Goal: Find specific page/section: Find specific page/section

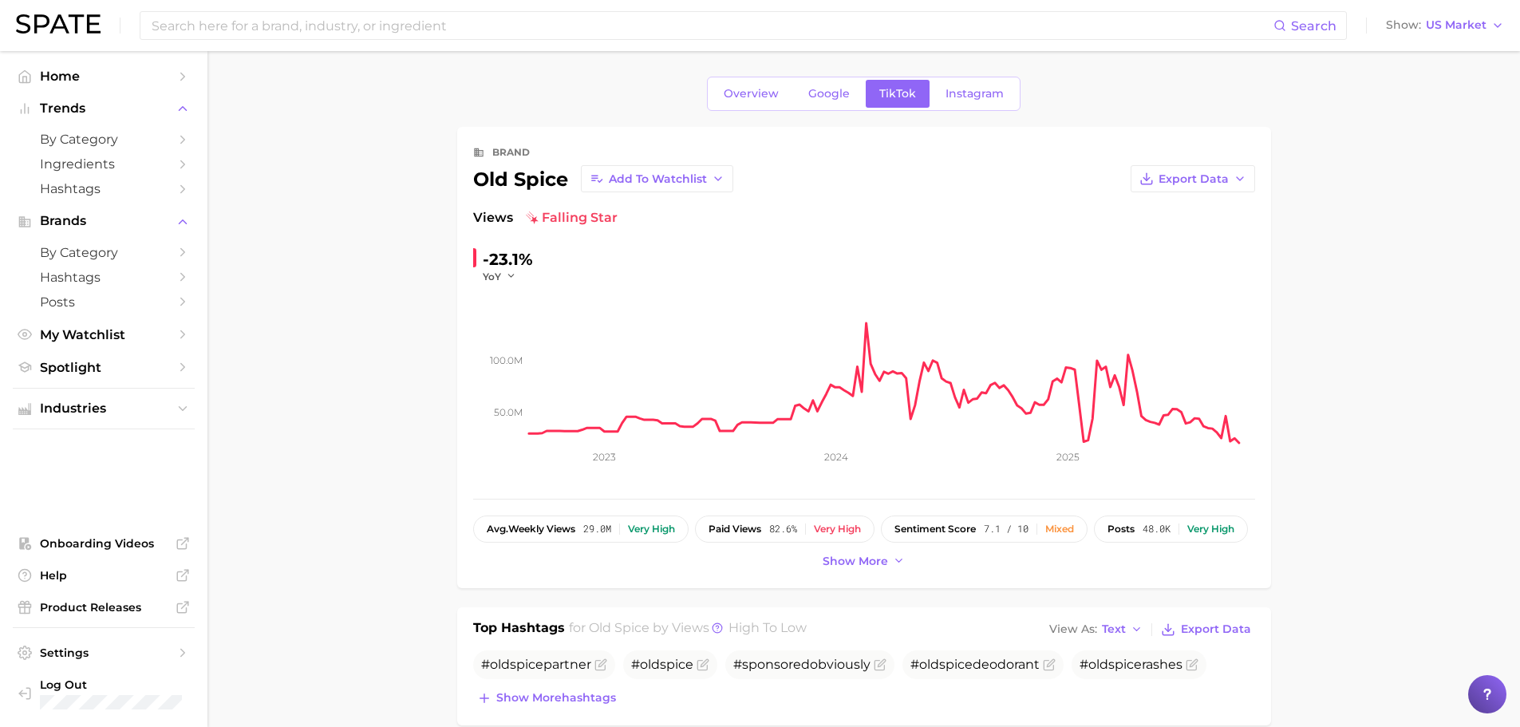
click at [1240, 444] on icon "50.0m 100.0m 2023 2024 2025" at bounding box center [864, 382] width 782 height 199
click at [85, 688] on span "Log Out" at bounding box center [111, 684] width 142 height 14
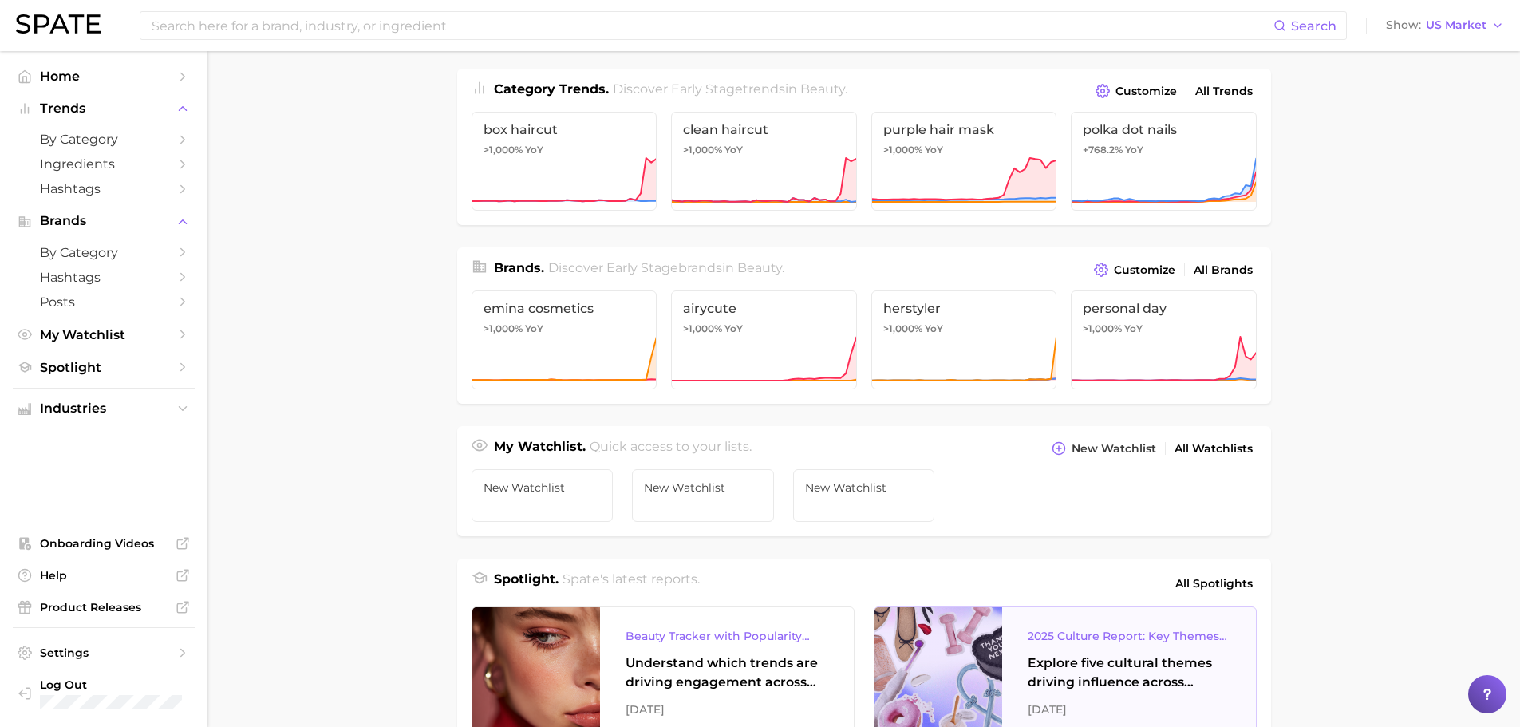
scroll to position [399, 0]
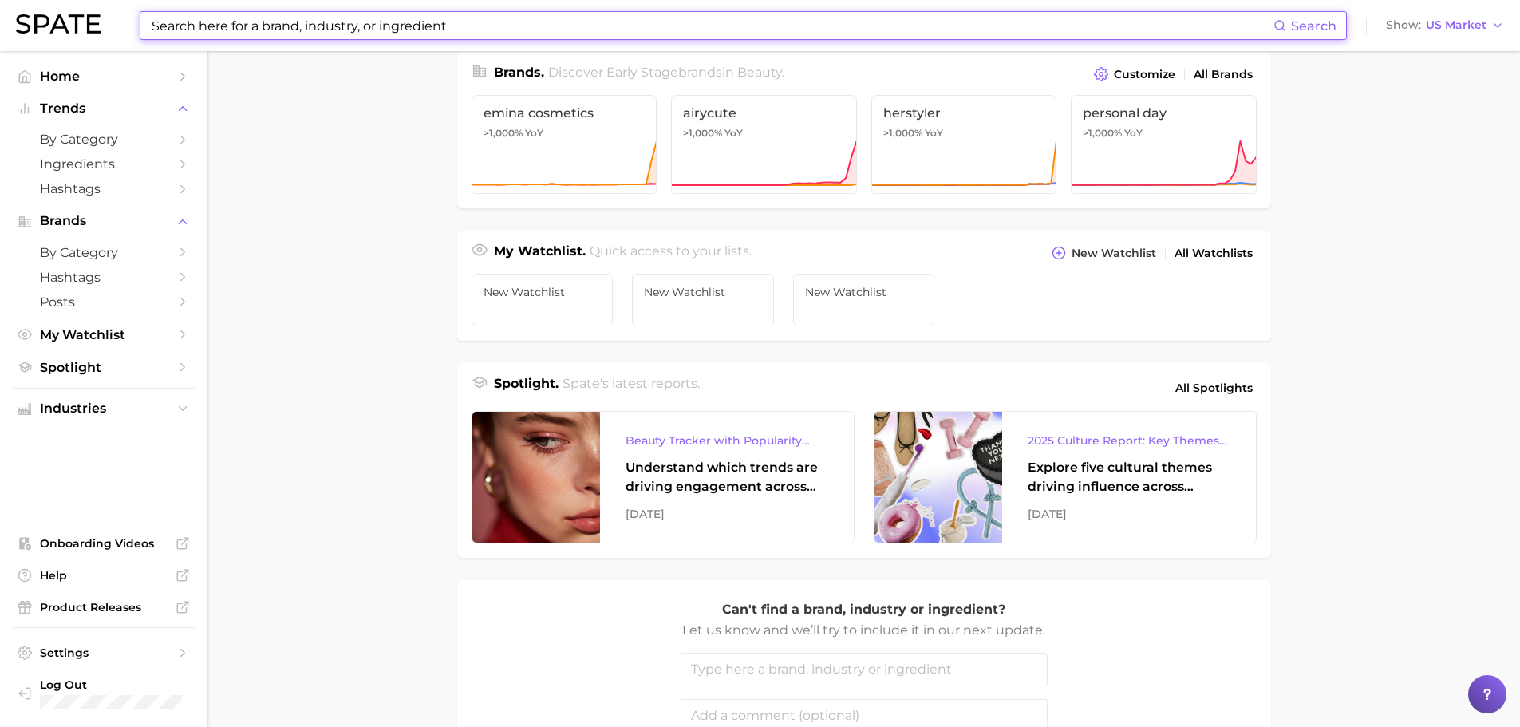
click at [638, 34] on input at bounding box center [711, 25] width 1123 height 27
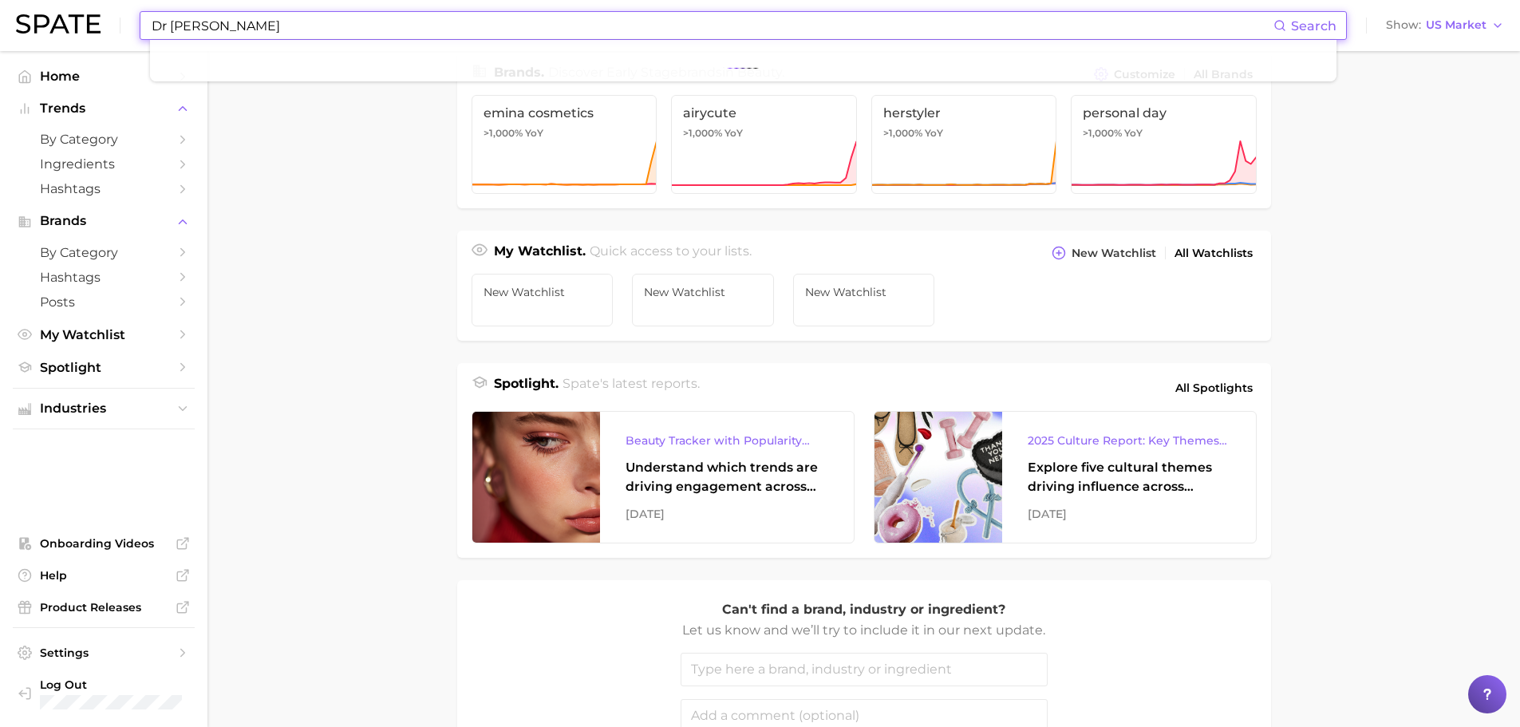
type input "Dr [PERSON_NAME]"
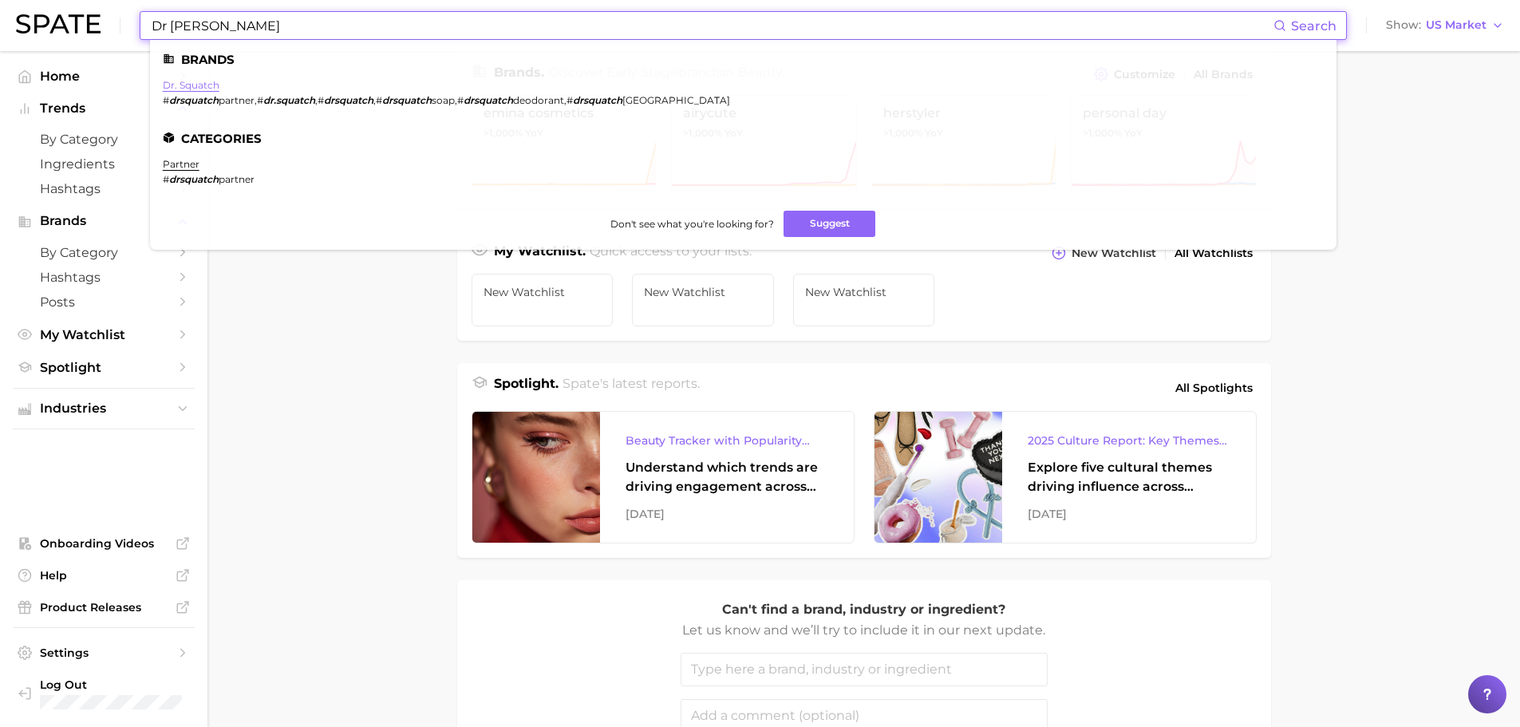
click at [208, 85] on link "dr. squatch" at bounding box center [191, 85] width 57 height 12
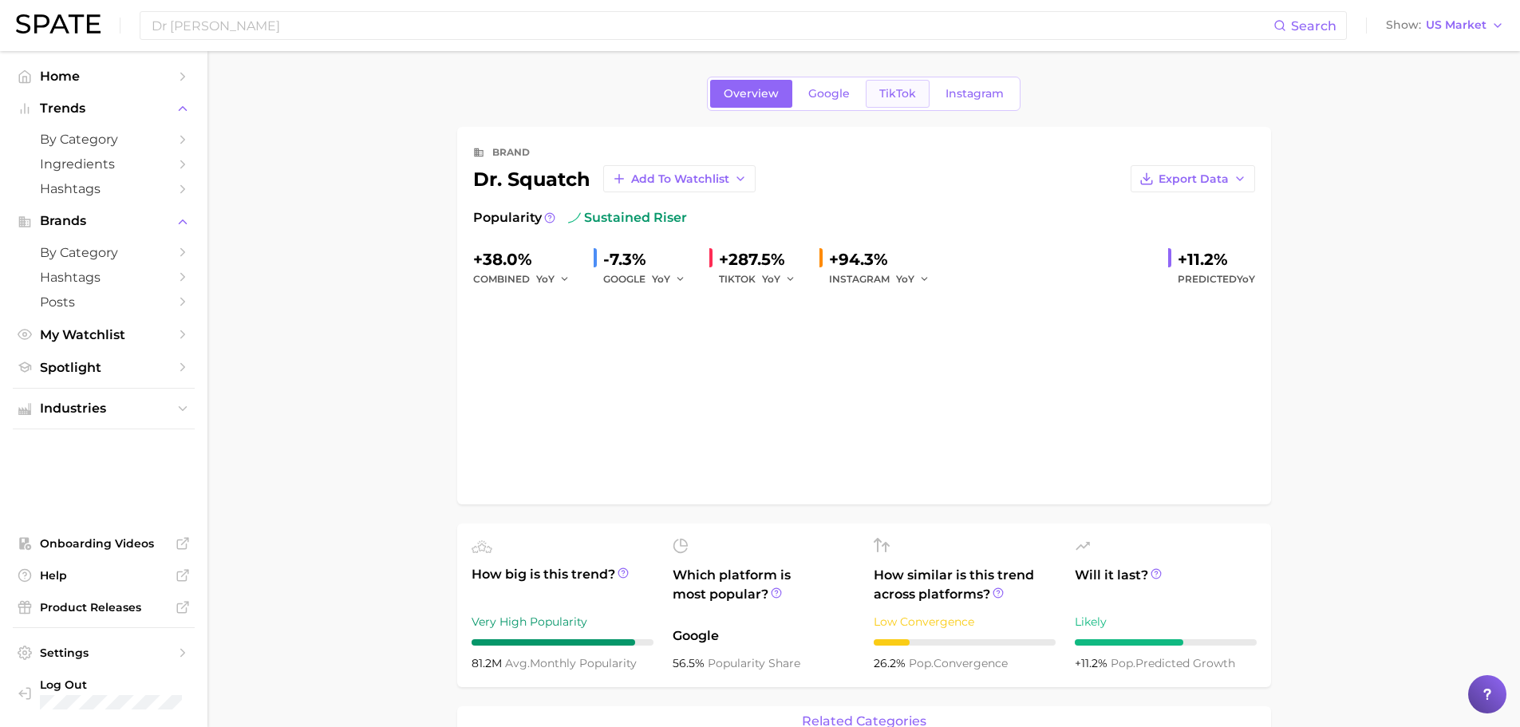
click at [892, 100] on span "TikTok" at bounding box center [897, 94] width 37 height 14
